Goal: Task Accomplishment & Management: Manage account settings

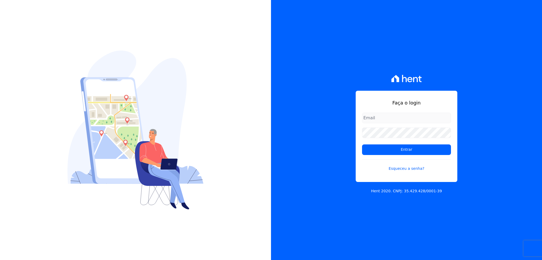
click at [387, 124] on form "Entrar Esqueceu a senha?" at bounding box center [406, 145] width 89 height 65
click at [384, 117] on input "email" at bounding box center [406, 118] width 89 height 11
type input "thiago@apiceincorporadora.com.br"
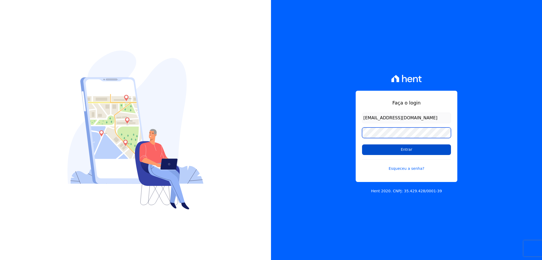
click at [362, 145] on input "Entrar" at bounding box center [406, 150] width 89 height 11
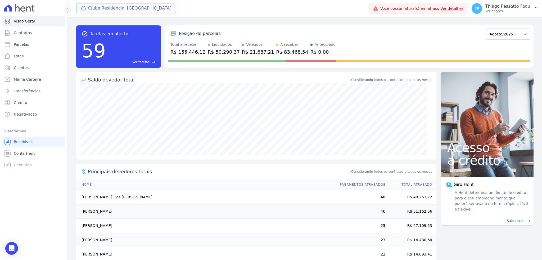
click at [104, 6] on button "Clube Residencial [GEOGRAPHIC_DATA]" at bounding box center [126, 8] width 100 height 10
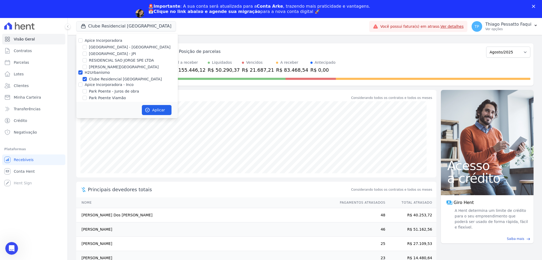
click at [98, 56] on div "Apice Incorporadora [GEOGRAPHIC_DATA] - [GEOGRAPHIC_DATA] [GEOGRAPHIC_DATA] - J…" at bounding box center [127, 73] width 102 height 78
click at [99, 74] on label "H2Urbanismo" at bounding box center [97, 72] width 25 height 4
click at [83, 74] on input "H2Urbanismo" at bounding box center [80, 72] width 4 height 4
checkbox input "false"
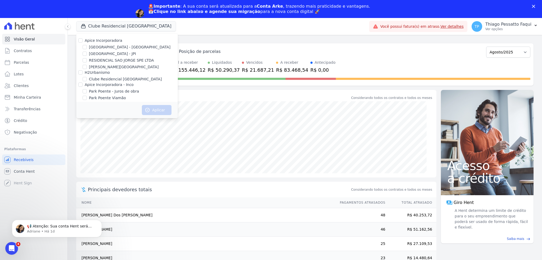
click at [296, 9] on div "🚨Importante : A sua conta será atualizada para a Conta Arke , trazendo mais pra…" at bounding box center [259, 9] width 222 height 11
click at [255, 9] on div "🚨Importante : A sua conta será atualizada para a Conta Arke , trazendo mais pra…" at bounding box center [259, 9] width 222 height 11
click at [189, 13] on b "Clique no link abaixo e agende sua migração" at bounding box center [207, 11] width 107 height 5
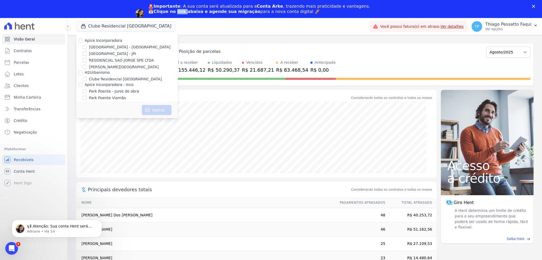
click at [189, 13] on b "Clique no link abaixo e agende sua migração" at bounding box center [207, 11] width 107 height 5
click at [180, 6] on b "🚨Importante" at bounding box center [164, 6] width 32 height 5
click at [43, 230] on p "Adriane • Há 1d" at bounding box center [61, 231] width 68 height 5
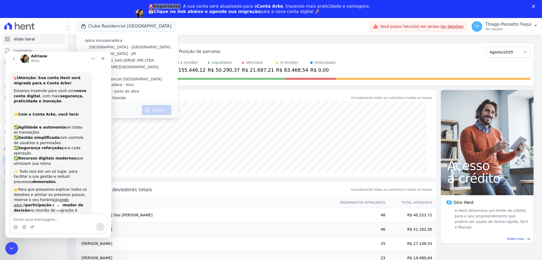
scroll to position [35, 0]
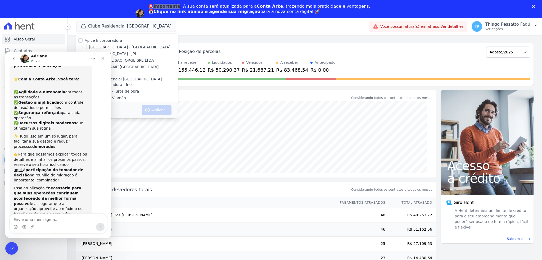
click at [62, 56] on div "[PERSON_NAME]" at bounding box center [53, 58] width 67 height 9
click at [75, 58] on div "[PERSON_NAME]" at bounding box center [53, 58] width 67 height 9
click at [101, 59] on icon "Fechar" at bounding box center [103, 58] width 4 height 4
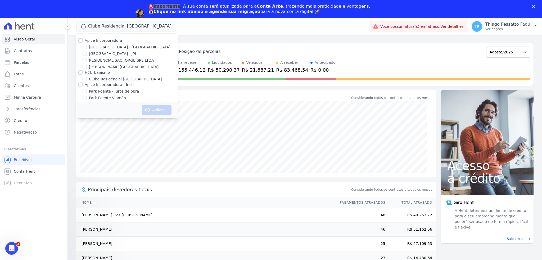
scroll to position [45, 0]
click at [104, 87] on div "Apice Incorporadora - Inco" at bounding box center [109, 85] width 49 height 6
click at [114, 86] on label "Apice Incorporadora - Inco" at bounding box center [109, 85] width 49 height 4
click at [83, 86] on input "Apice Incorporadora - Inco" at bounding box center [80, 85] width 4 height 4
checkbox input "true"
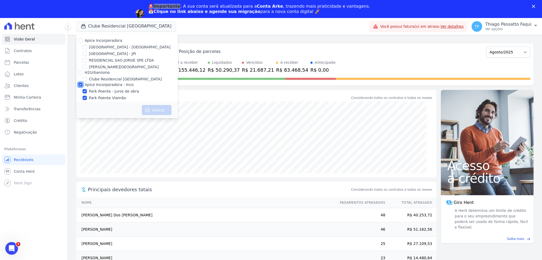
checkbox input "true"
click at [155, 111] on button "Aplicar" at bounding box center [157, 110] width 30 height 10
click at [532, 6] on div "🚨Importante : A sua conta será atualizada para a Conta Arke , trazendo mais pra…" at bounding box center [271, 13] width 542 height 23
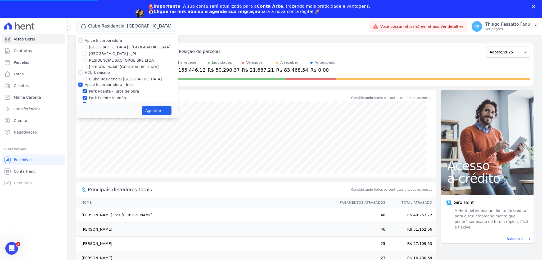
click at [535, 7] on icon "Fechar" at bounding box center [533, 6] width 3 height 3
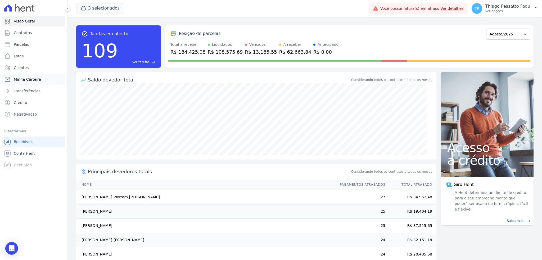
click at [45, 79] on link "Minha Carteira" at bounding box center [33, 79] width 63 height 11
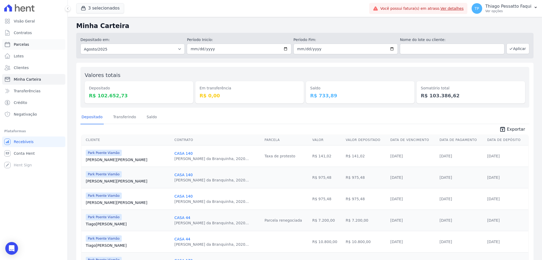
click at [39, 43] on link "Parcelas" at bounding box center [33, 44] width 63 height 11
select select
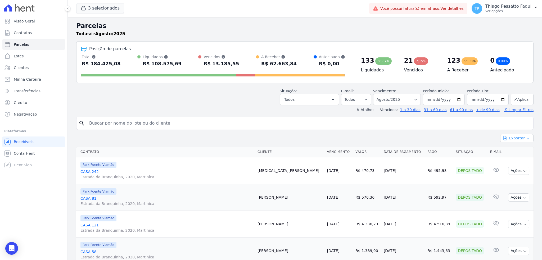
click at [518, 140] on button "Exportar" at bounding box center [517, 138] width 33 height 8
click at [507, 152] on span "Exportar PDF" at bounding box center [517, 150] width 28 height 5
click at [33, 78] on span "Minha Carteira" at bounding box center [27, 79] width 27 height 5
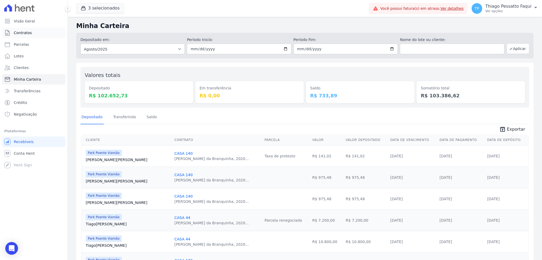
click at [28, 33] on span "Contratos" at bounding box center [23, 32] width 18 height 5
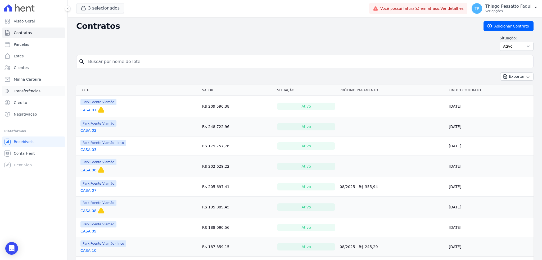
click at [21, 93] on span "Transferências" at bounding box center [27, 90] width 27 height 5
